Goal: Obtain resource: Obtain resource

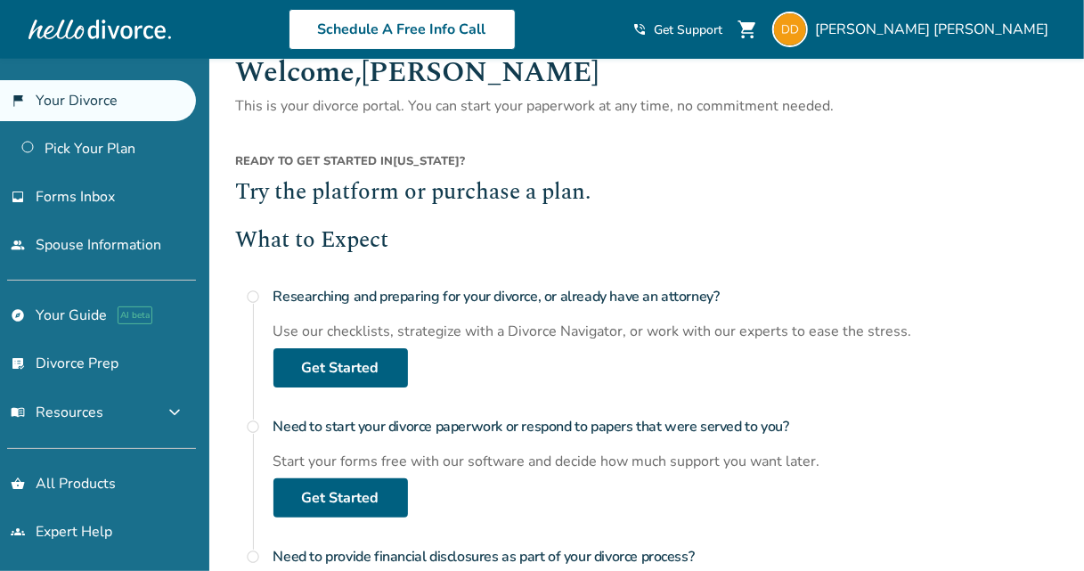
scroll to position [42, 0]
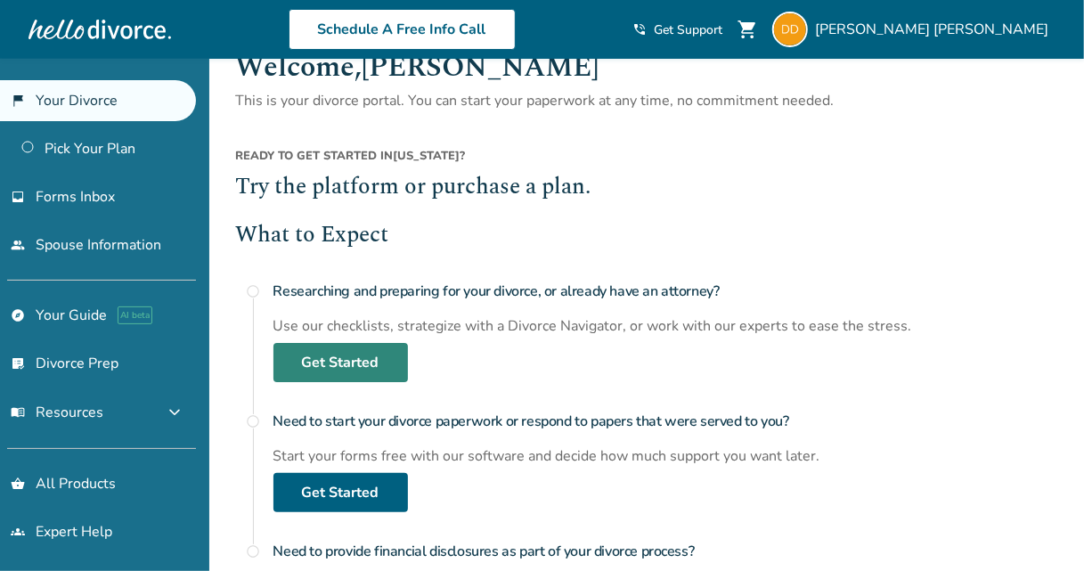
click at [331, 362] on link "Get Started" at bounding box center [341, 362] width 135 height 39
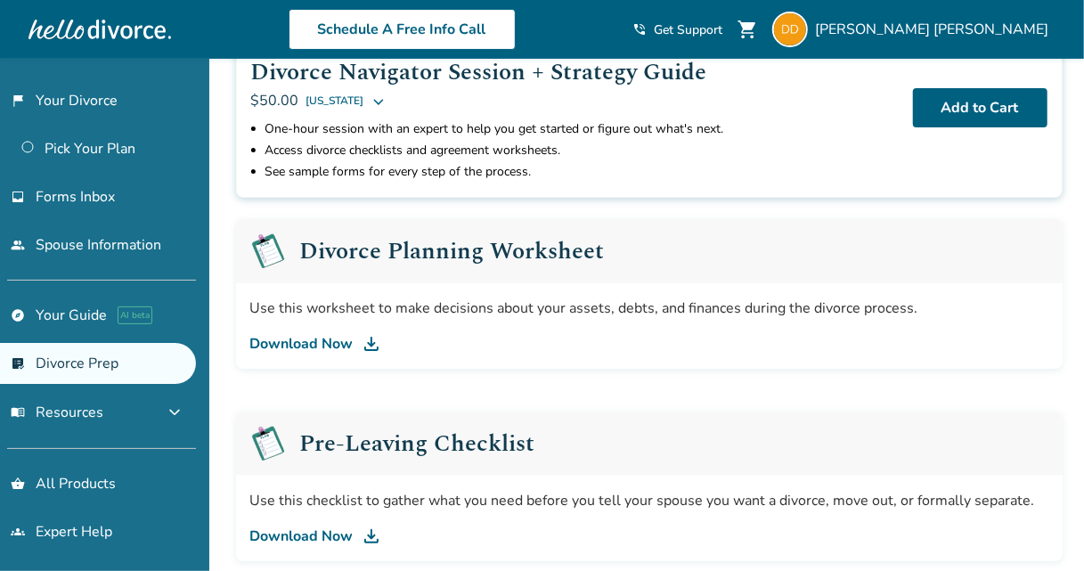
scroll to position [154, 0]
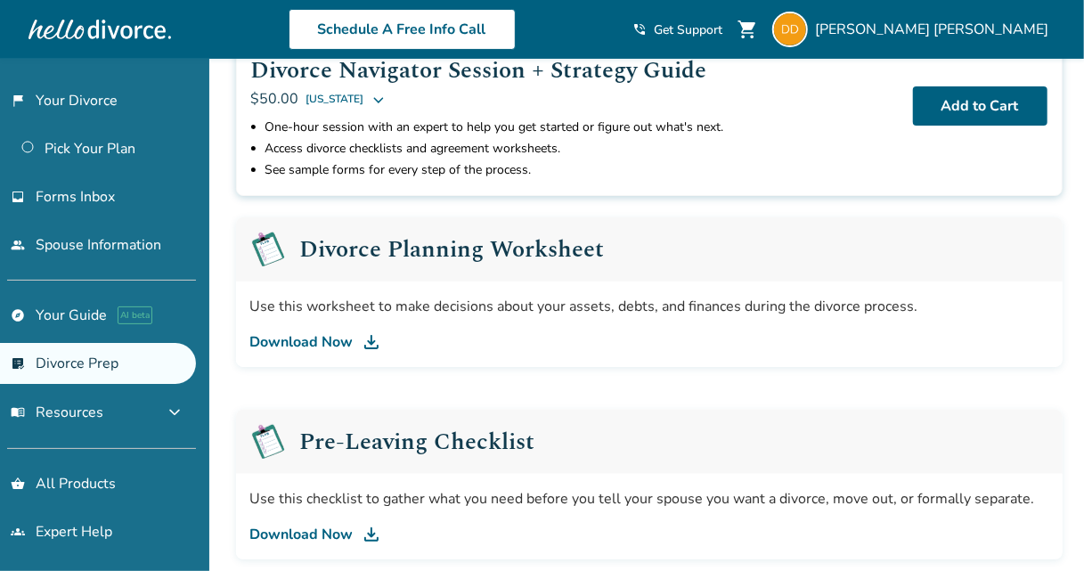
click at [310, 341] on link "Download Now" at bounding box center [649, 341] width 798 height 21
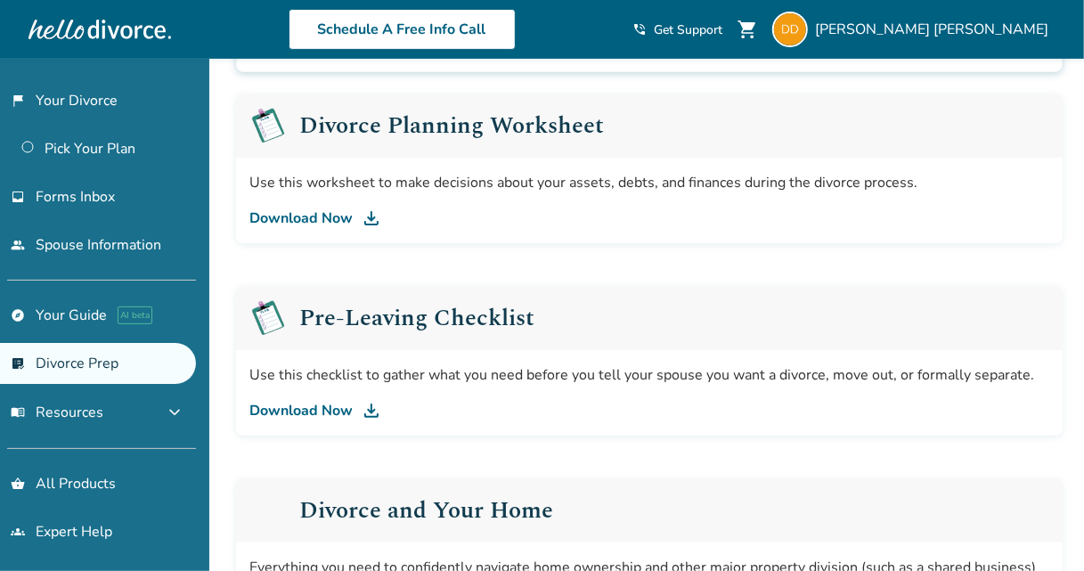
scroll to position [285, 0]
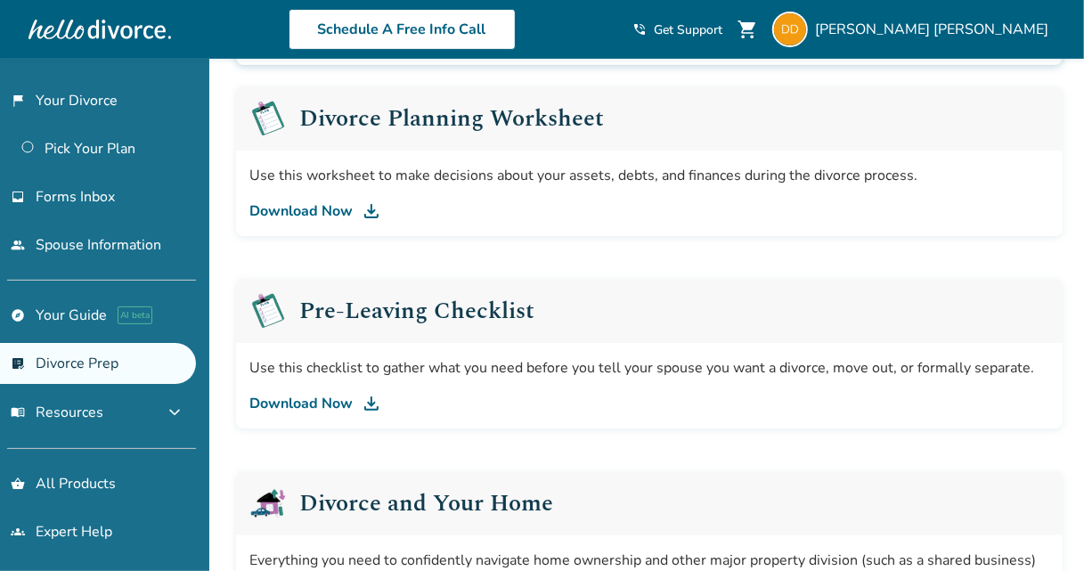
click at [332, 405] on link "Download Now" at bounding box center [649, 403] width 798 height 21
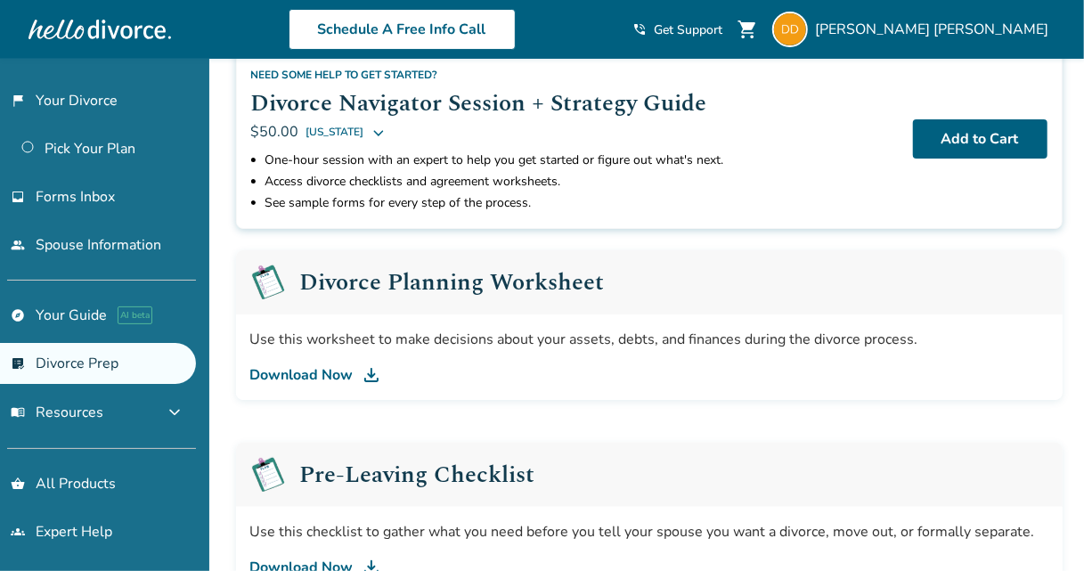
scroll to position [0, 0]
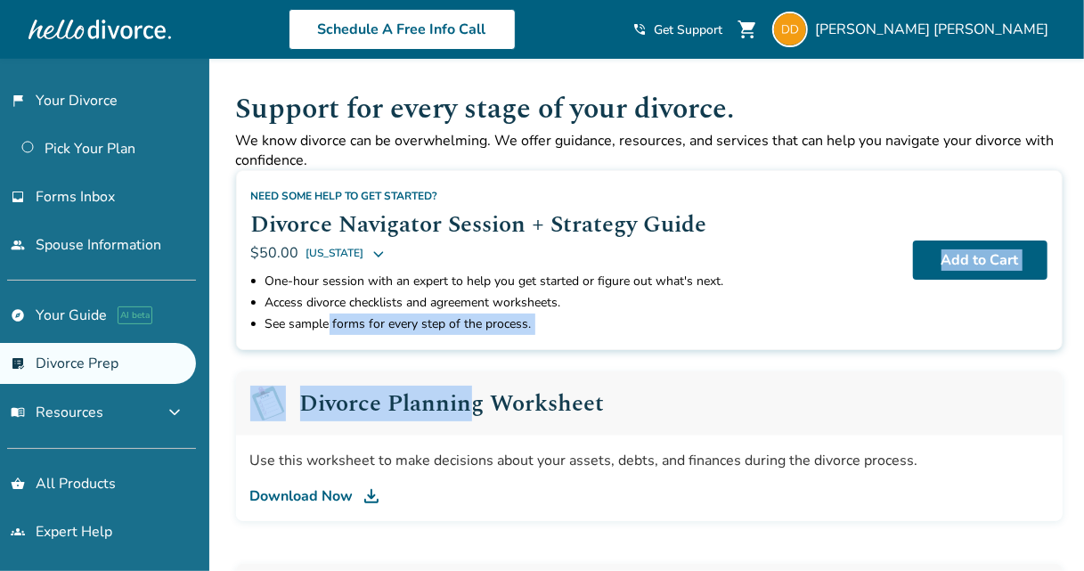
drag, startPoint x: 469, startPoint y: 363, endPoint x: 327, endPoint y: 339, distance: 143.5
click at [85, 405] on span "menu_book Resources" at bounding box center [57, 413] width 93 height 20
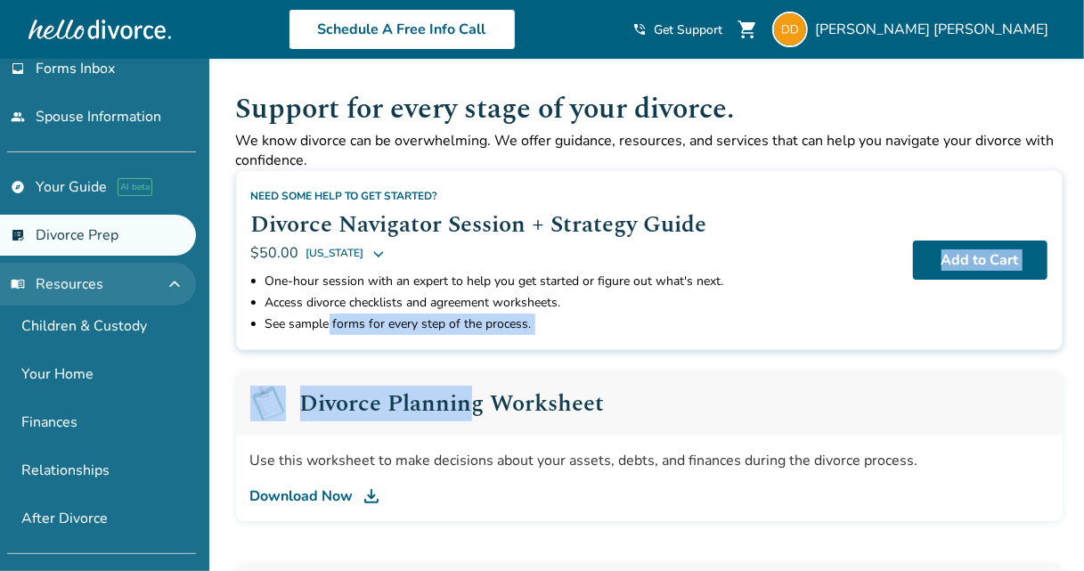
scroll to position [134, 0]
